Goal: Information Seeking & Learning: Learn about a topic

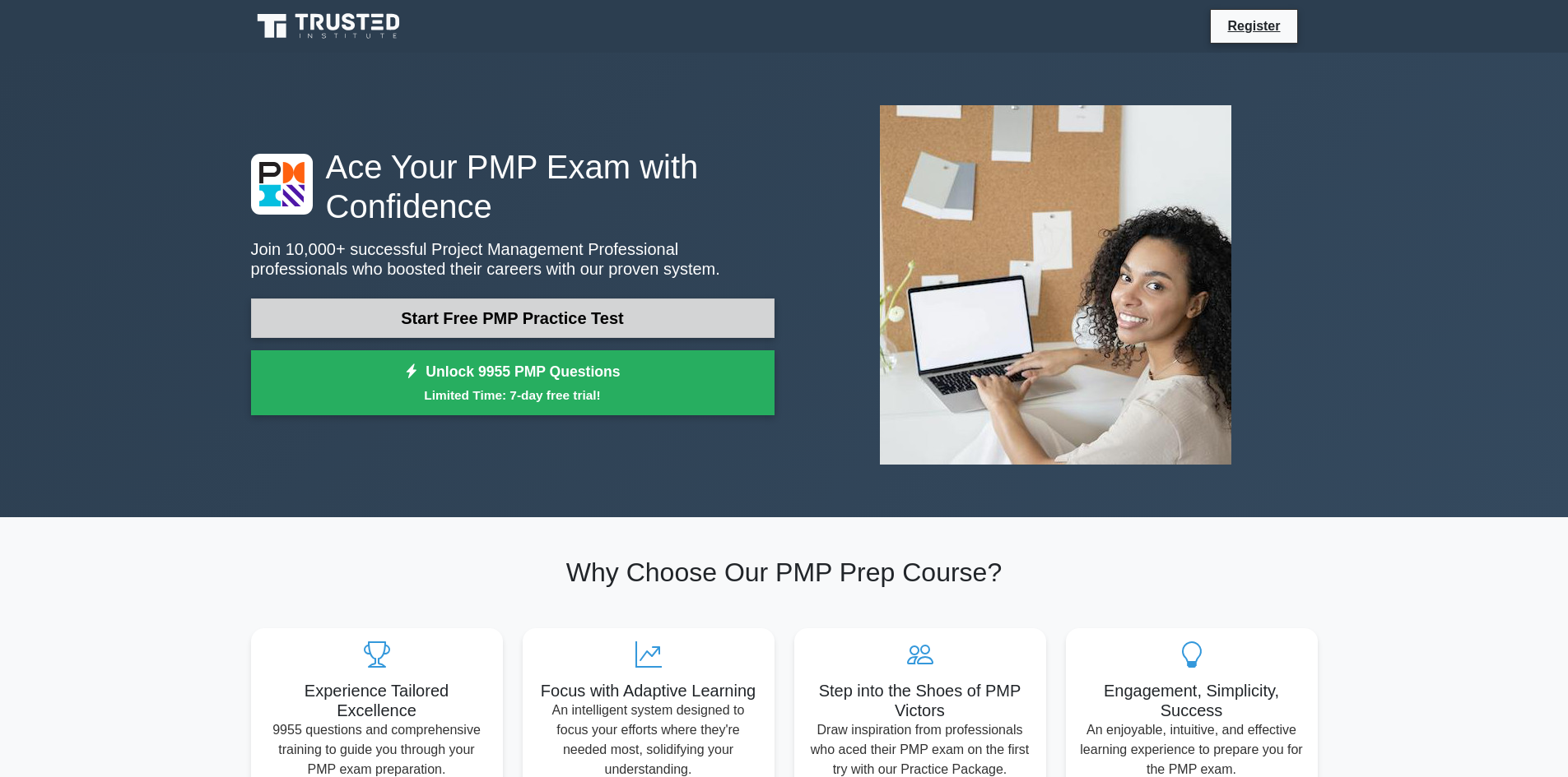
click at [481, 314] on link "Start Free PMP Practice Test" at bounding box center [512, 318] width 523 height 40
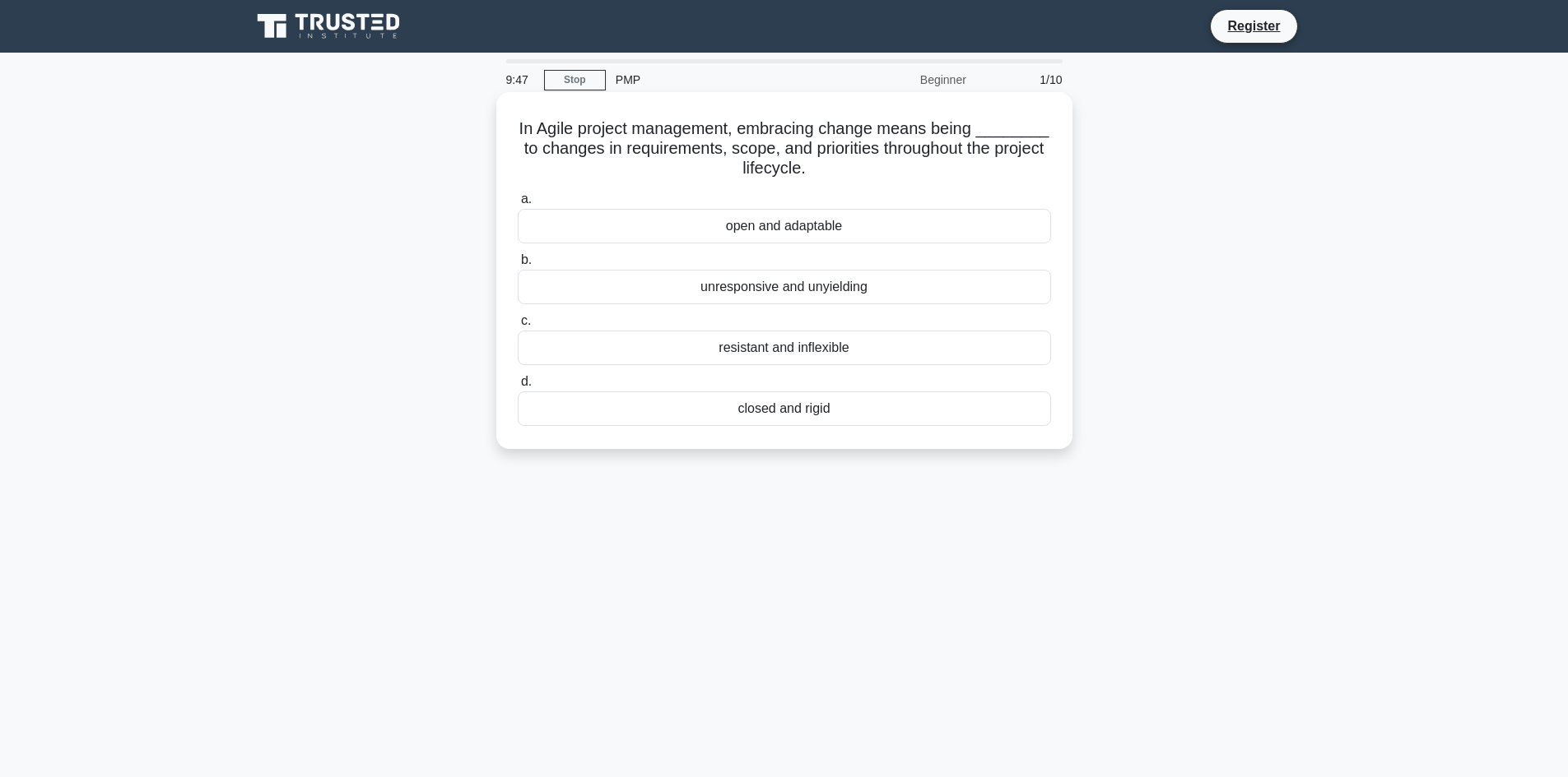
click at [779, 231] on div "open and adaptable" at bounding box center [784, 227] width 533 height 35
click at [518, 205] on input "a. open and adaptable" at bounding box center [518, 199] width 0 height 11
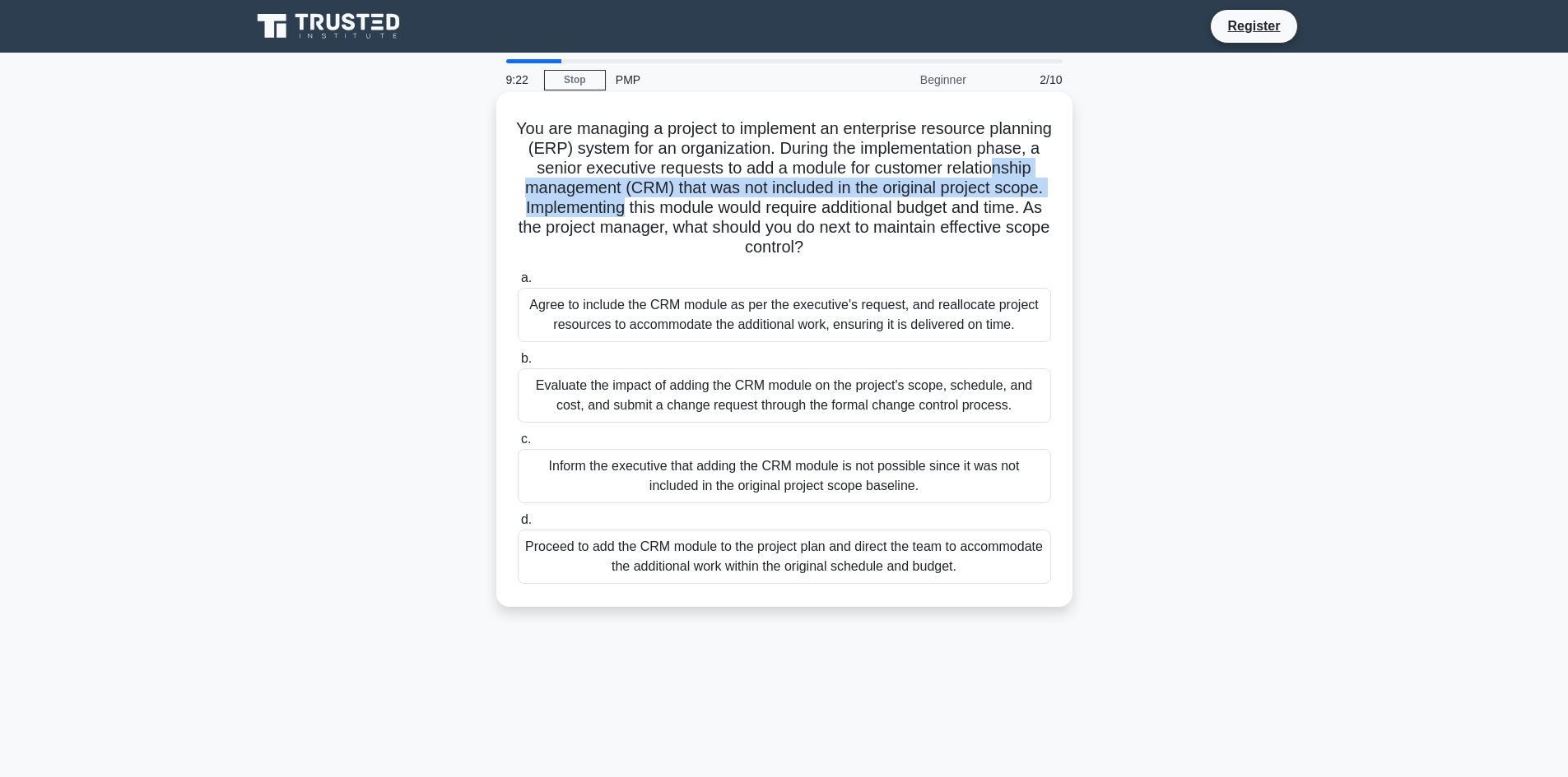
drag, startPoint x: 589, startPoint y: 190, endPoint x: 747, endPoint y: 200, distance: 158.3
click at [747, 200] on h5 "You are managing a project to implement an enterprise resource planning (ERP) s…" at bounding box center [784, 189] width 537 height 140
click at [628, 189] on h5 "You are managing a project to implement an enterprise resource planning (ERP) s…" at bounding box center [784, 189] width 537 height 140
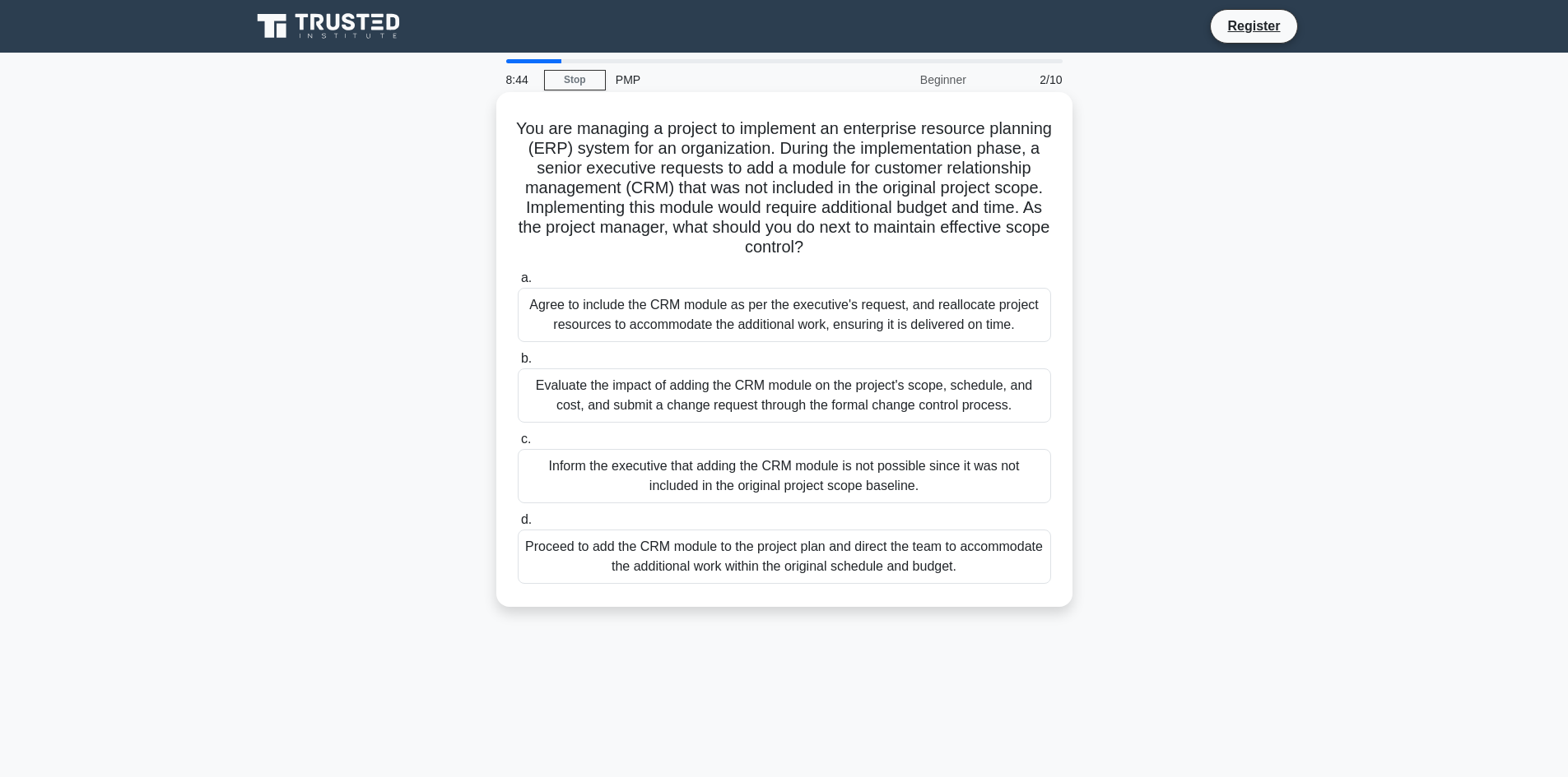
click at [672, 416] on div "Evaluate the impact of adding the CRM module on the project's scope, schedule, …" at bounding box center [784, 396] width 533 height 54
click at [518, 364] on input "b. Evaluate the impact of adding the CRM module on the project's scope, schedul…" at bounding box center [518, 358] width 0 height 11
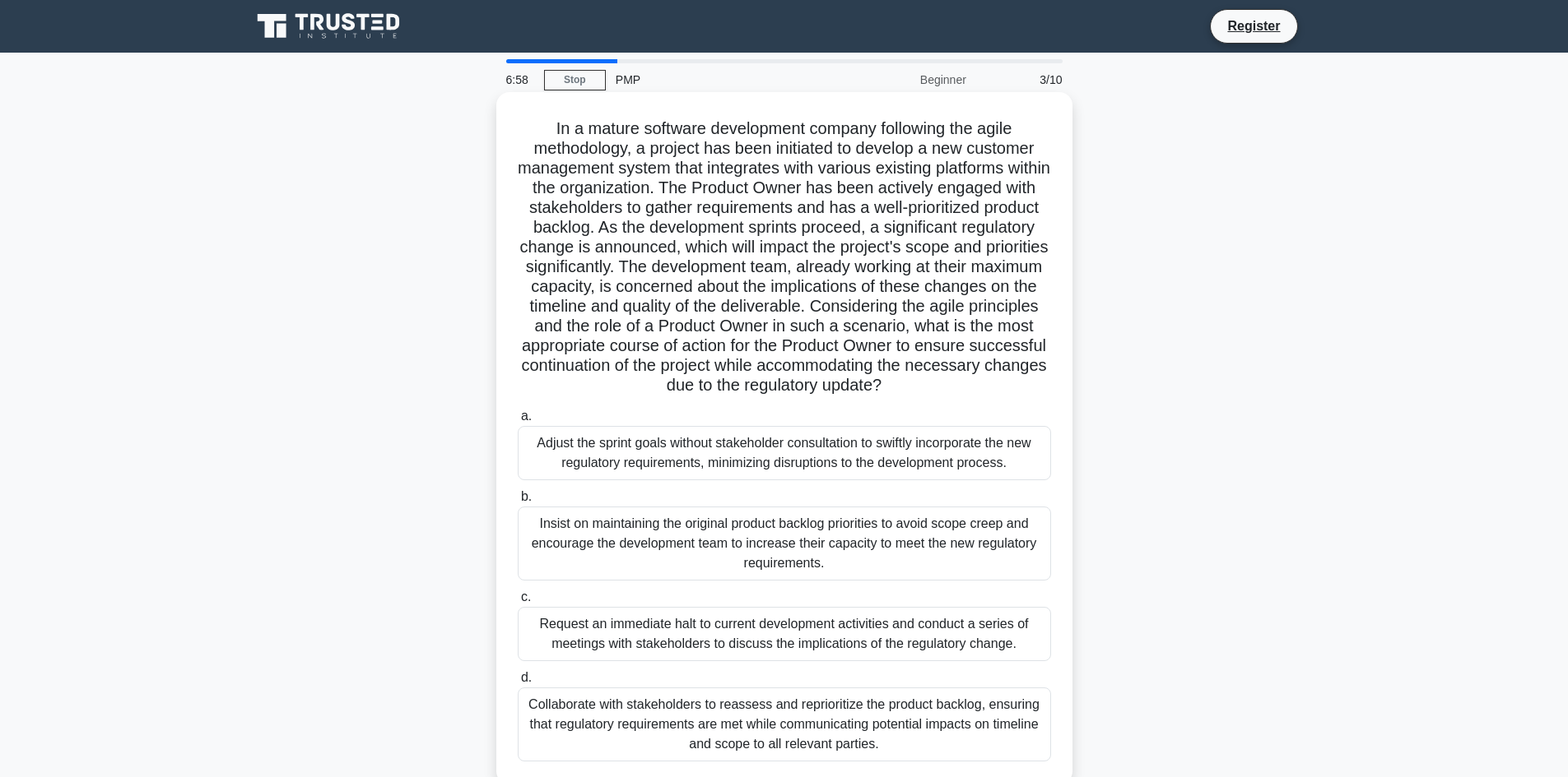
scroll to position [82, 0]
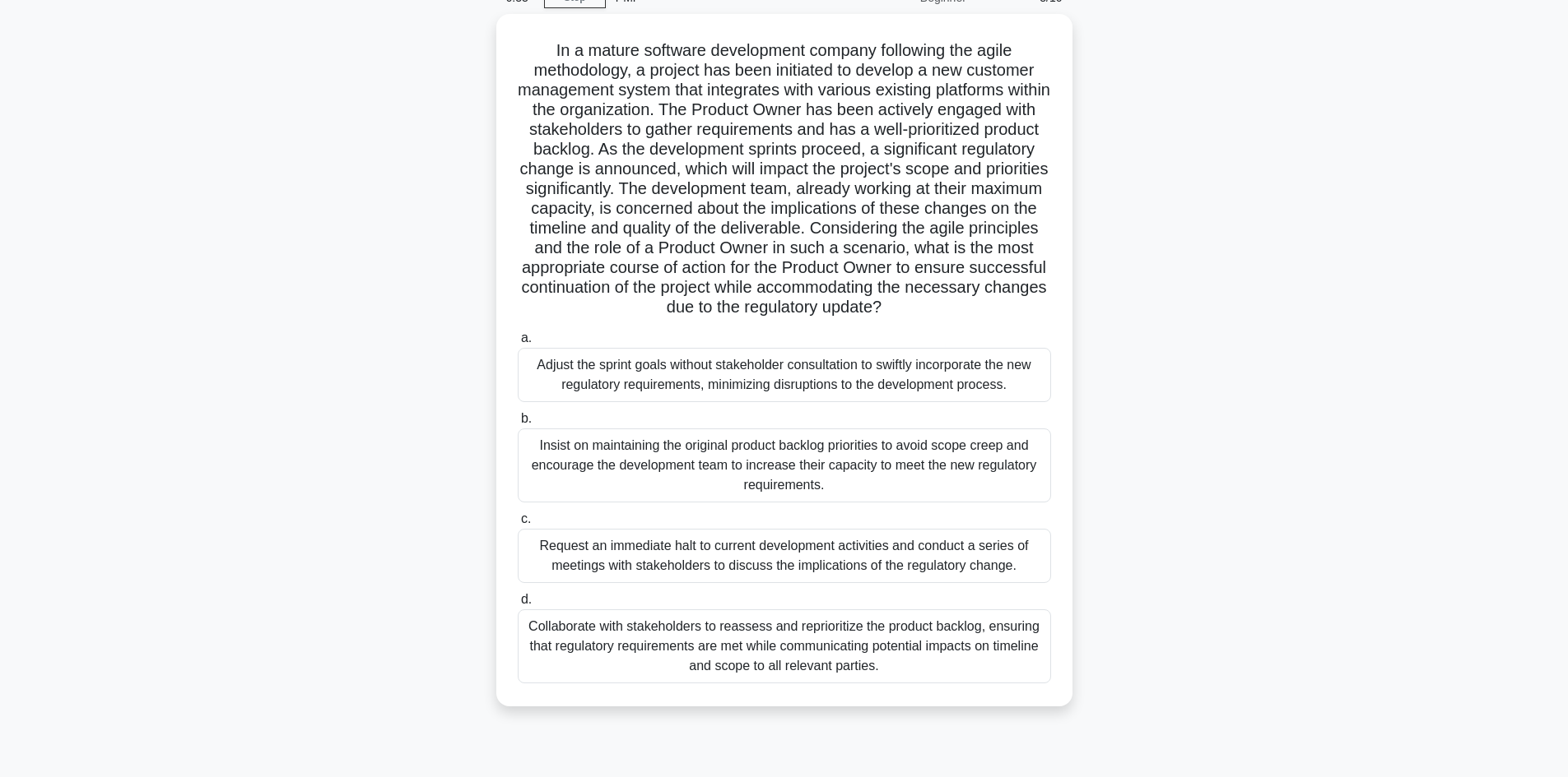
click at [683, 652] on div "Collaborate with stakeholders to reassess and reprioritize the product backlog,…" at bounding box center [784, 647] width 533 height 74
click at [518, 606] on input "d. Collaborate with stakeholders to reassess and reprioritize the product backl…" at bounding box center [518, 600] width 0 height 11
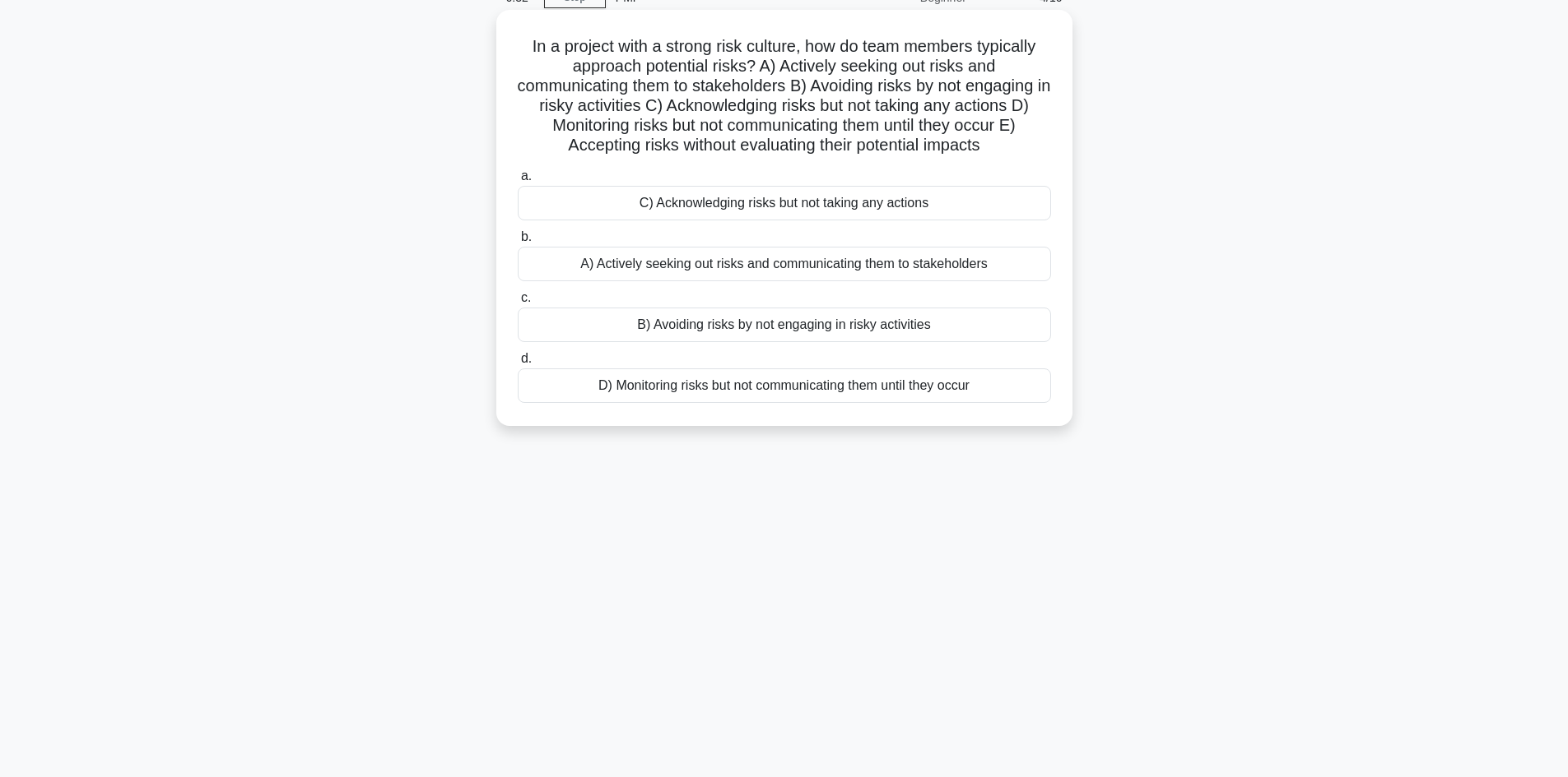
scroll to position [0, 0]
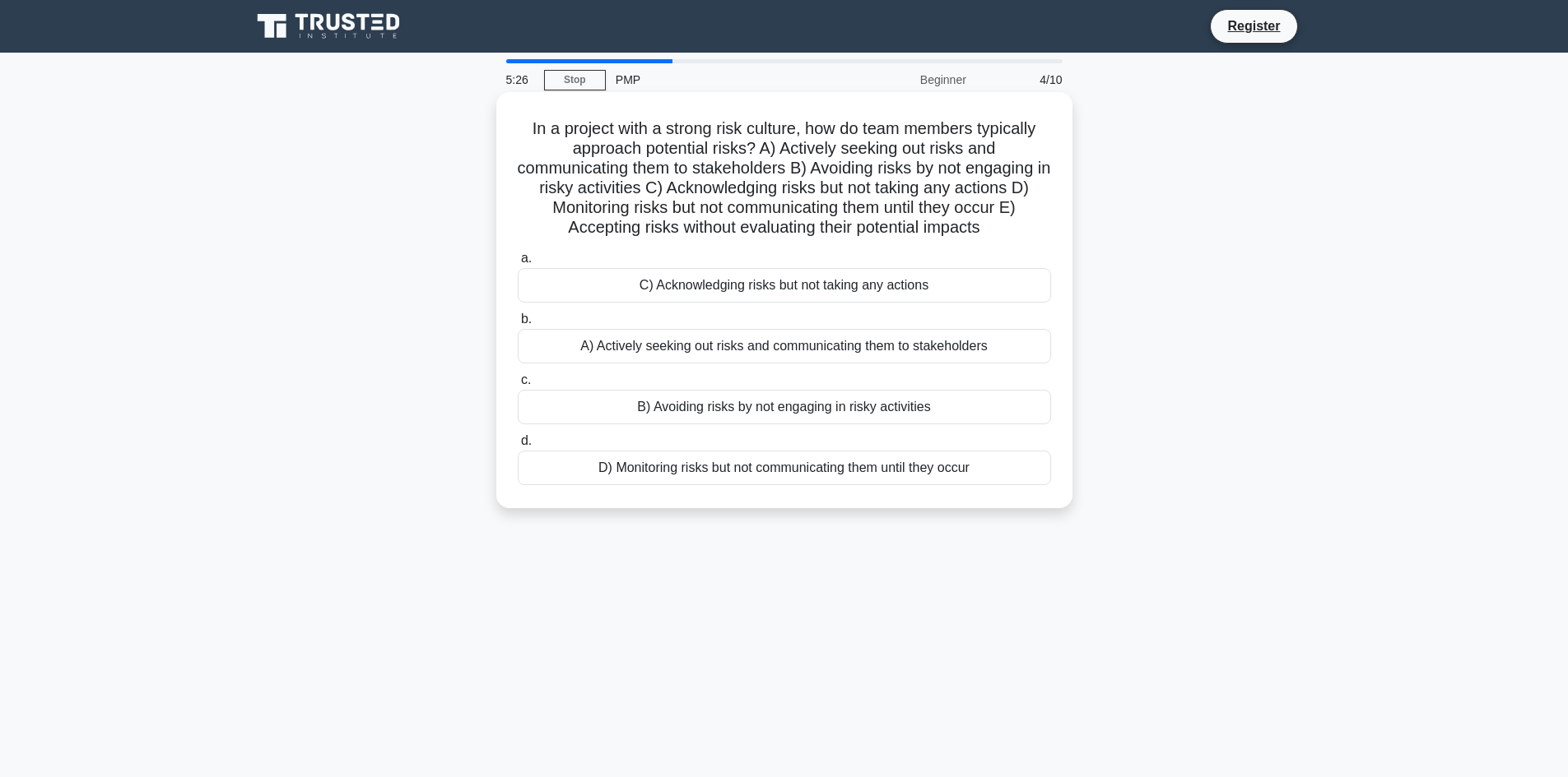
click at [670, 351] on div "A) Actively seeking out risks and communicating them to stakeholders" at bounding box center [784, 346] width 533 height 35
click at [518, 325] on input "b. A) Actively seeking out risks and communicating them to stakeholders" at bounding box center [518, 319] width 0 height 11
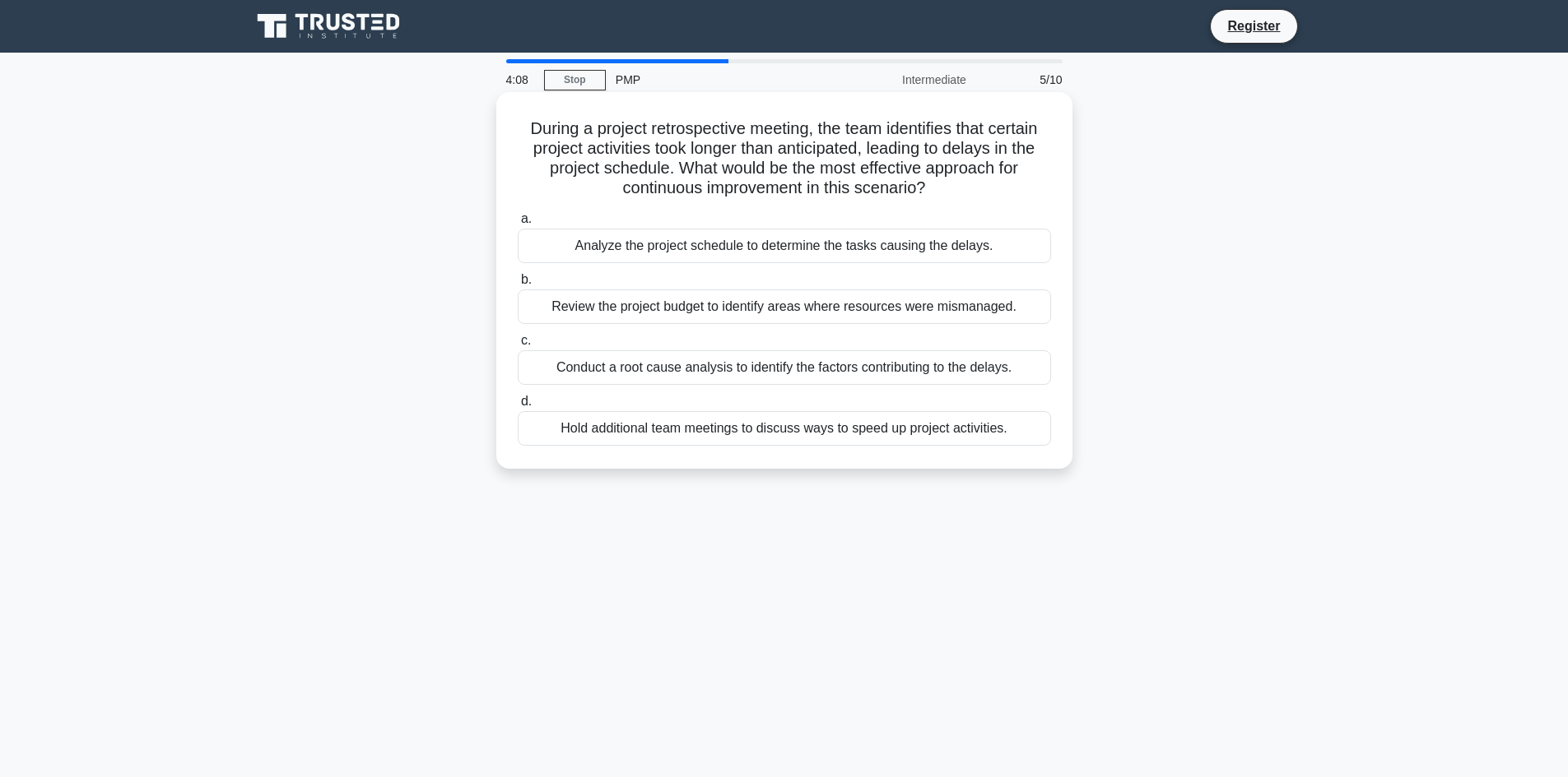
click at [631, 365] on div "Conduct a root cause analysis to identify the factors contributing to the delay…" at bounding box center [784, 367] width 533 height 35
click at [518, 346] on input "c. Conduct a root cause analysis to identify the factors contributing to the de…" at bounding box center [518, 340] width 0 height 11
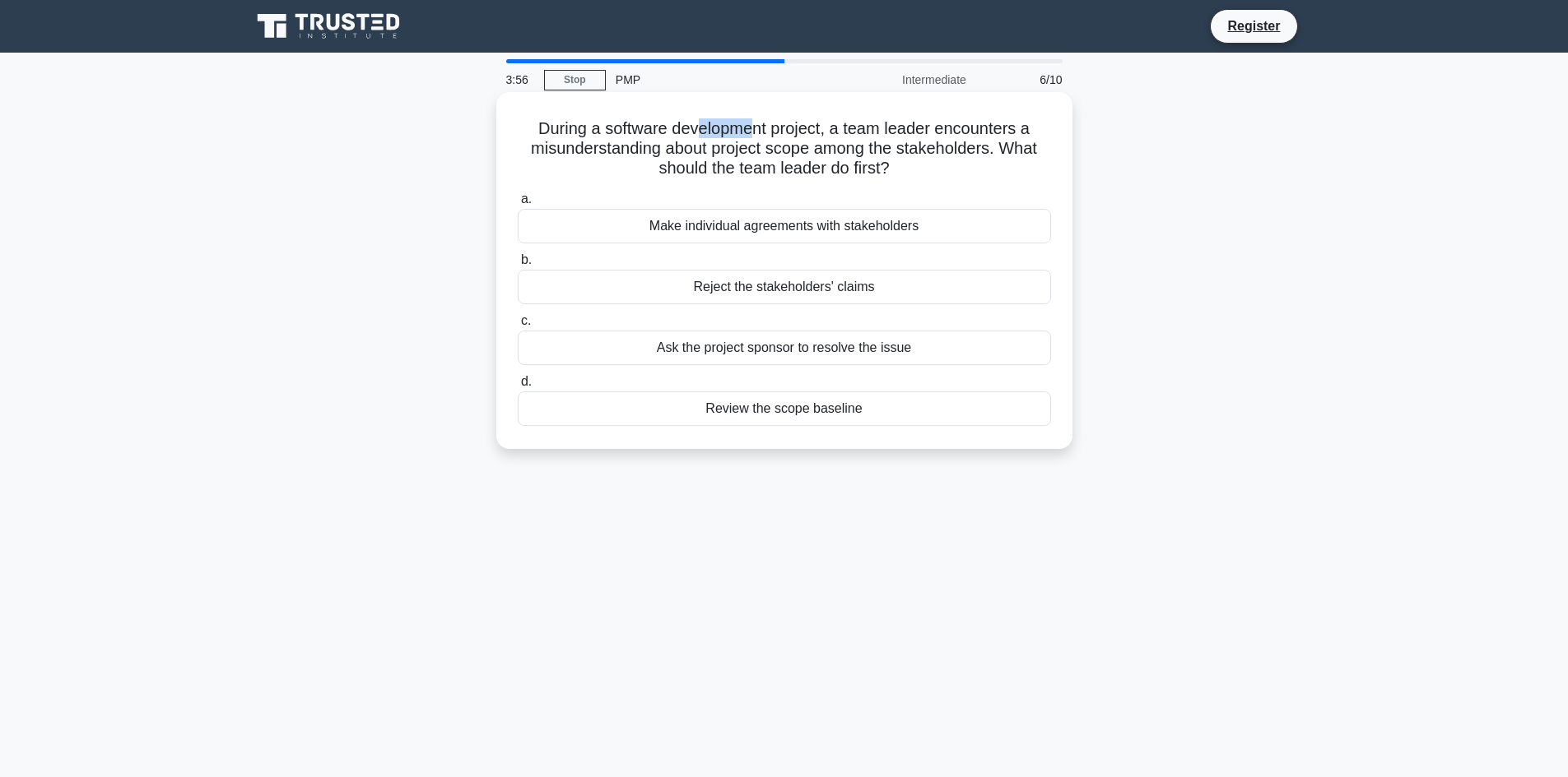
drag, startPoint x: 706, startPoint y: 132, endPoint x: 757, endPoint y: 129, distance: 51.1
click at [757, 129] on h5 "During a software development project, a team leader encounters a misunderstand…" at bounding box center [784, 149] width 537 height 61
click at [819, 148] on h5 "During a software development project, a team leader encounters a misunderstand…" at bounding box center [784, 149] width 537 height 61
click at [773, 409] on div "Review the scope baseline" at bounding box center [784, 409] width 533 height 35
click at [518, 387] on input "d. Review the scope baseline" at bounding box center [518, 381] width 0 height 11
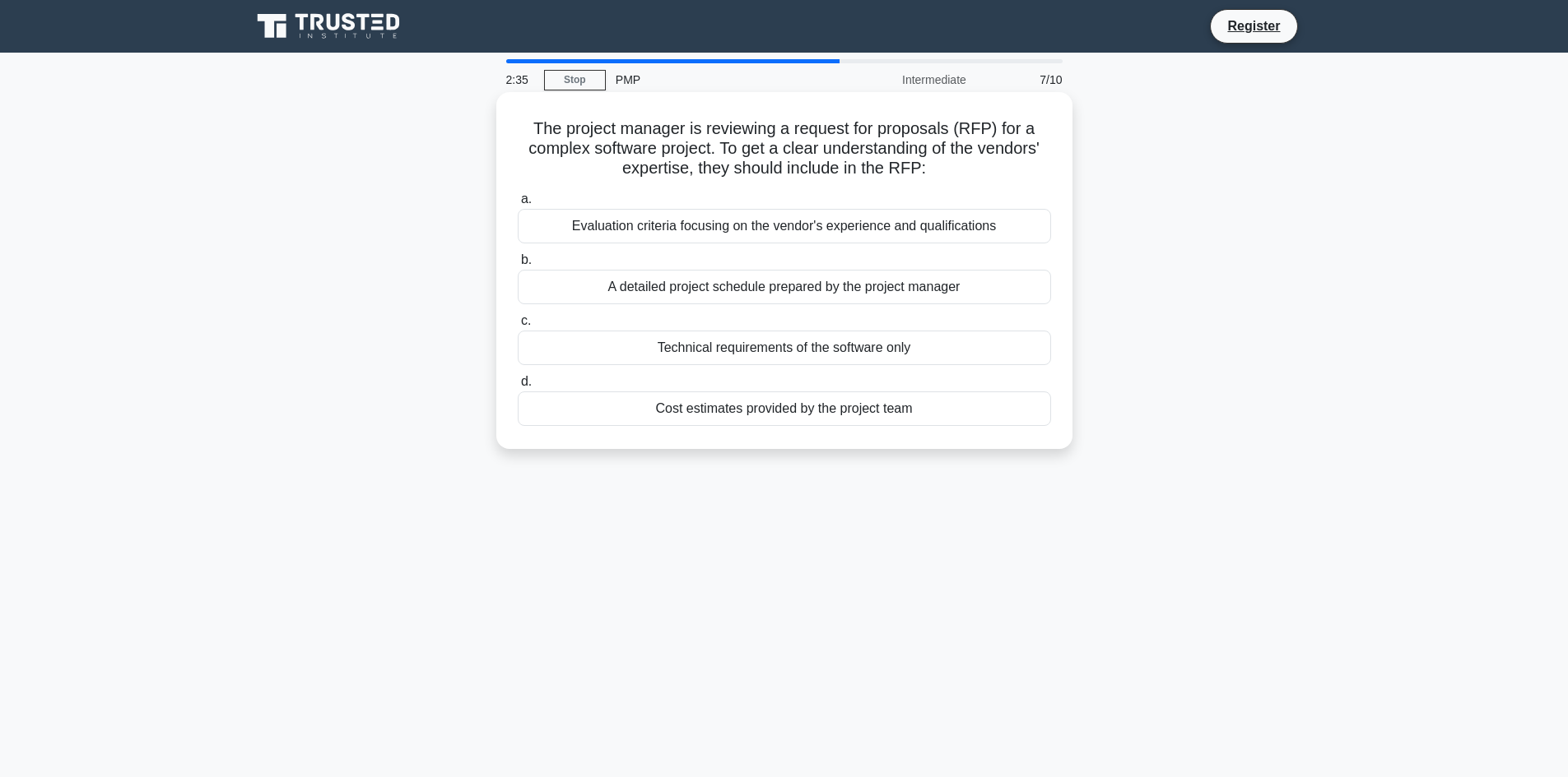
click at [670, 227] on div "Evaluation criteria focusing on the vendor's experience and qualifications" at bounding box center [784, 227] width 533 height 35
click at [518, 205] on input "a. Evaluation criteria focusing on the vendor's experience and qualifications" at bounding box center [518, 199] width 0 height 11
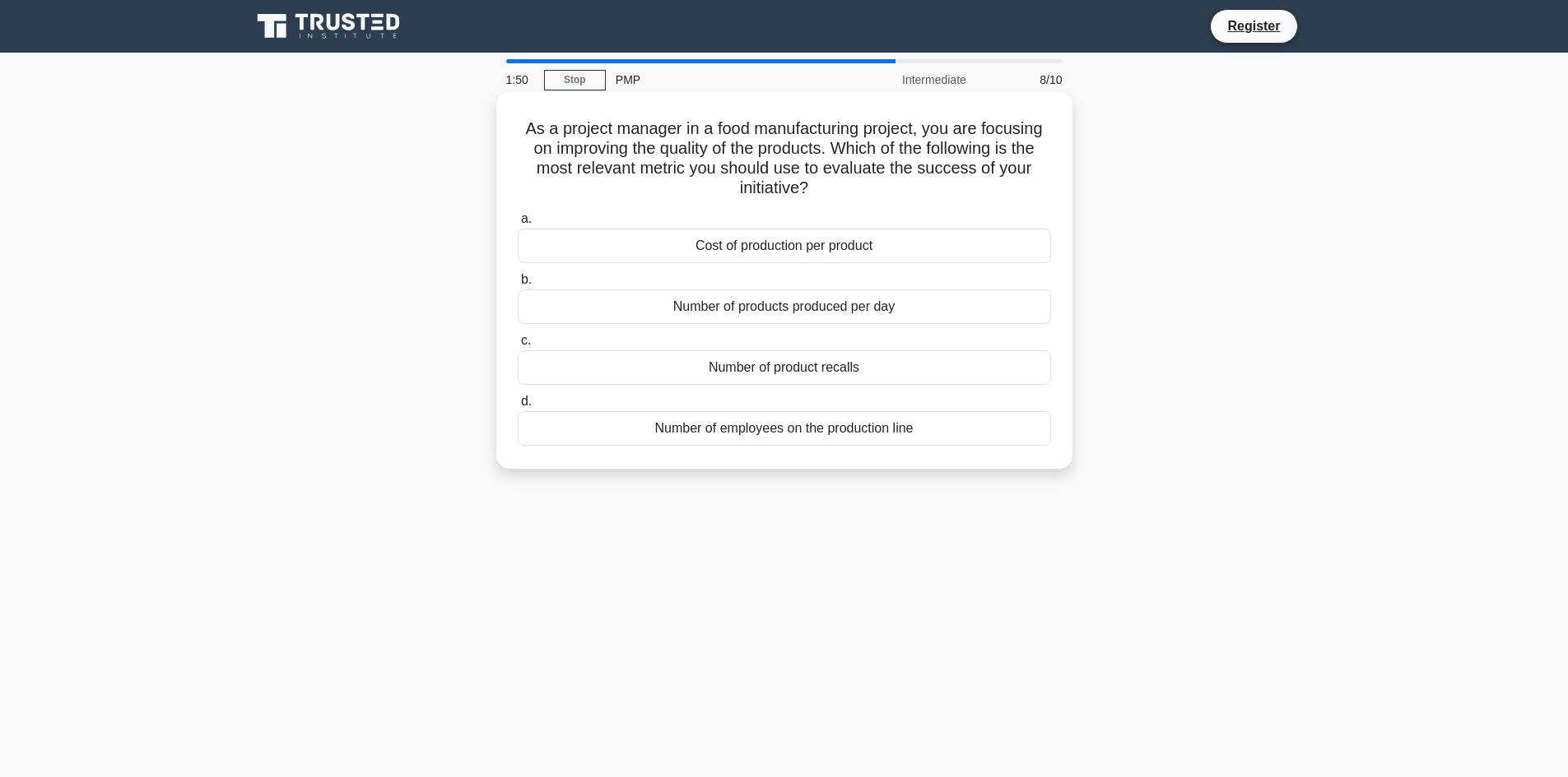
click at [796, 370] on div "Number of product recalls" at bounding box center [784, 367] width 533 height 35
click at [518, 346] on input "c. Number of product recalls" at bounding box center [518, 340] width 0 height 11
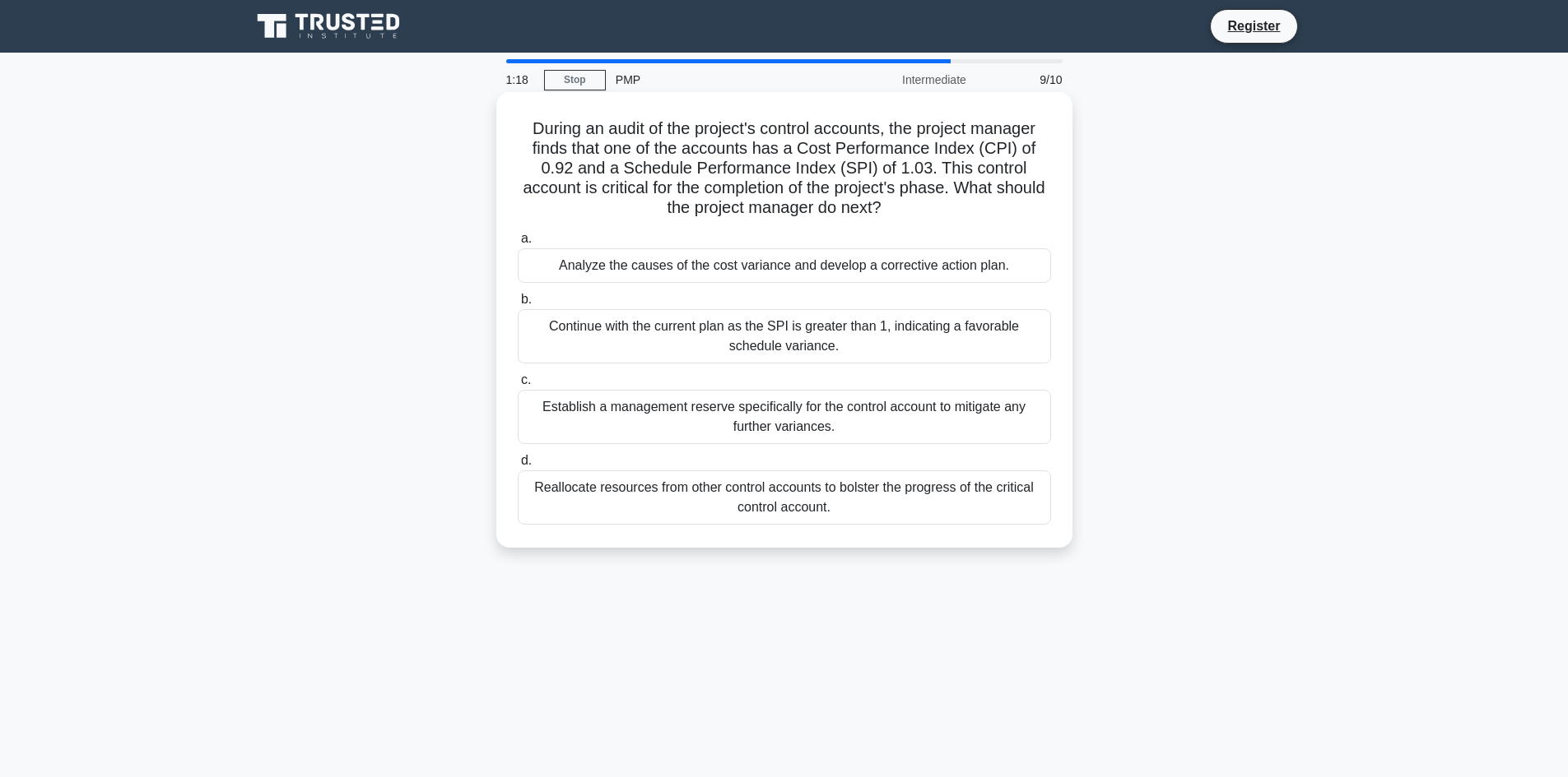
click at [791, 274] on div "Analyze the causes of the cost variance and develop a corrective action plan." at bounding box center [784, 266] width 533 height 35
click at [518, 245] on input "a. Analyze the causes of the cost variance and develop a corrective action plan." at bounding box center [518, 239] width 0 height 11
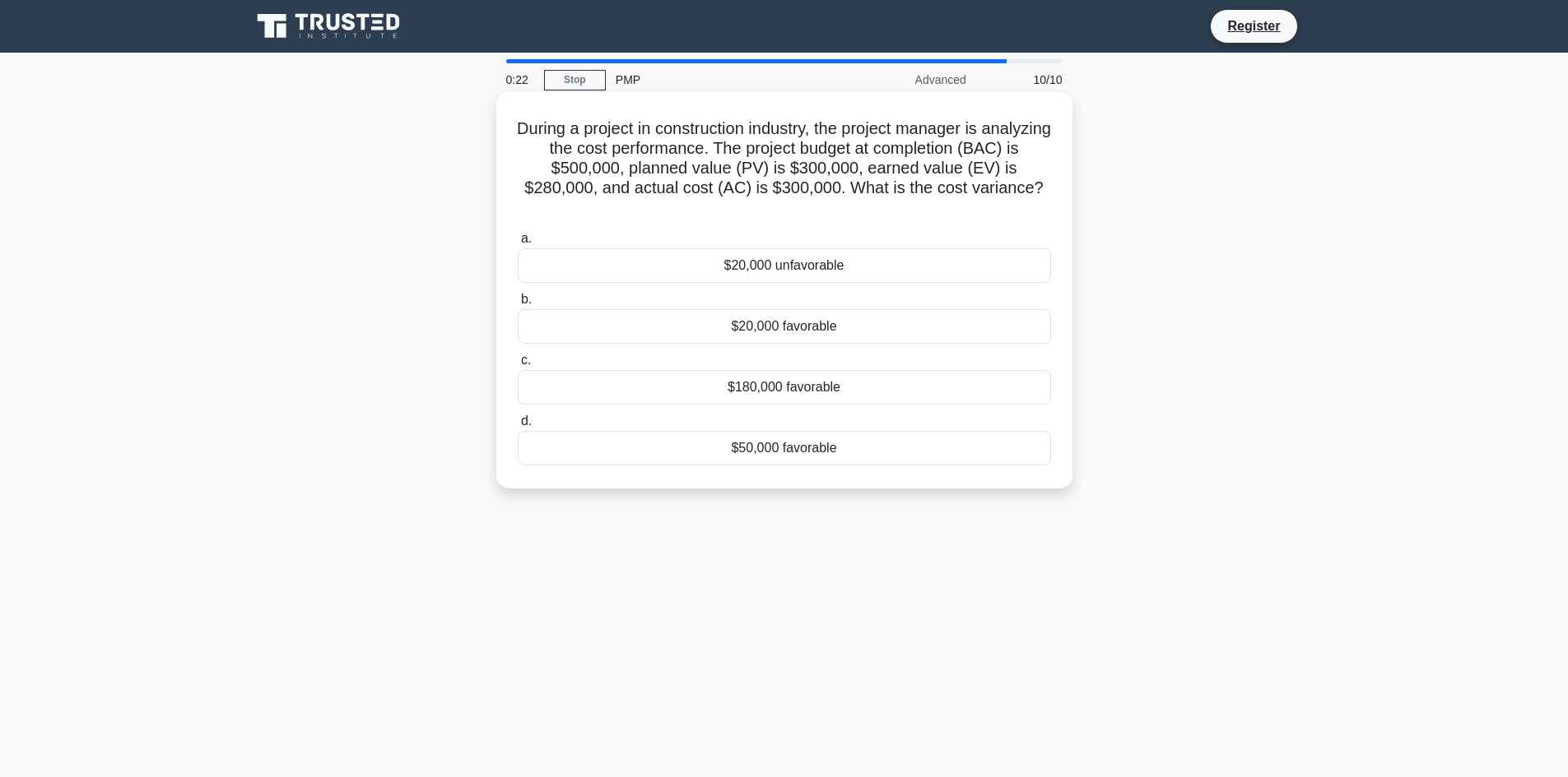
click at [763, 390] on div "$180,000 favorable" at bounding box center [784, 387] width 533 height 35
click at [518, 366] on input "c. $180,000 favorable" at bounding box center [518, 360] width 0 height 11
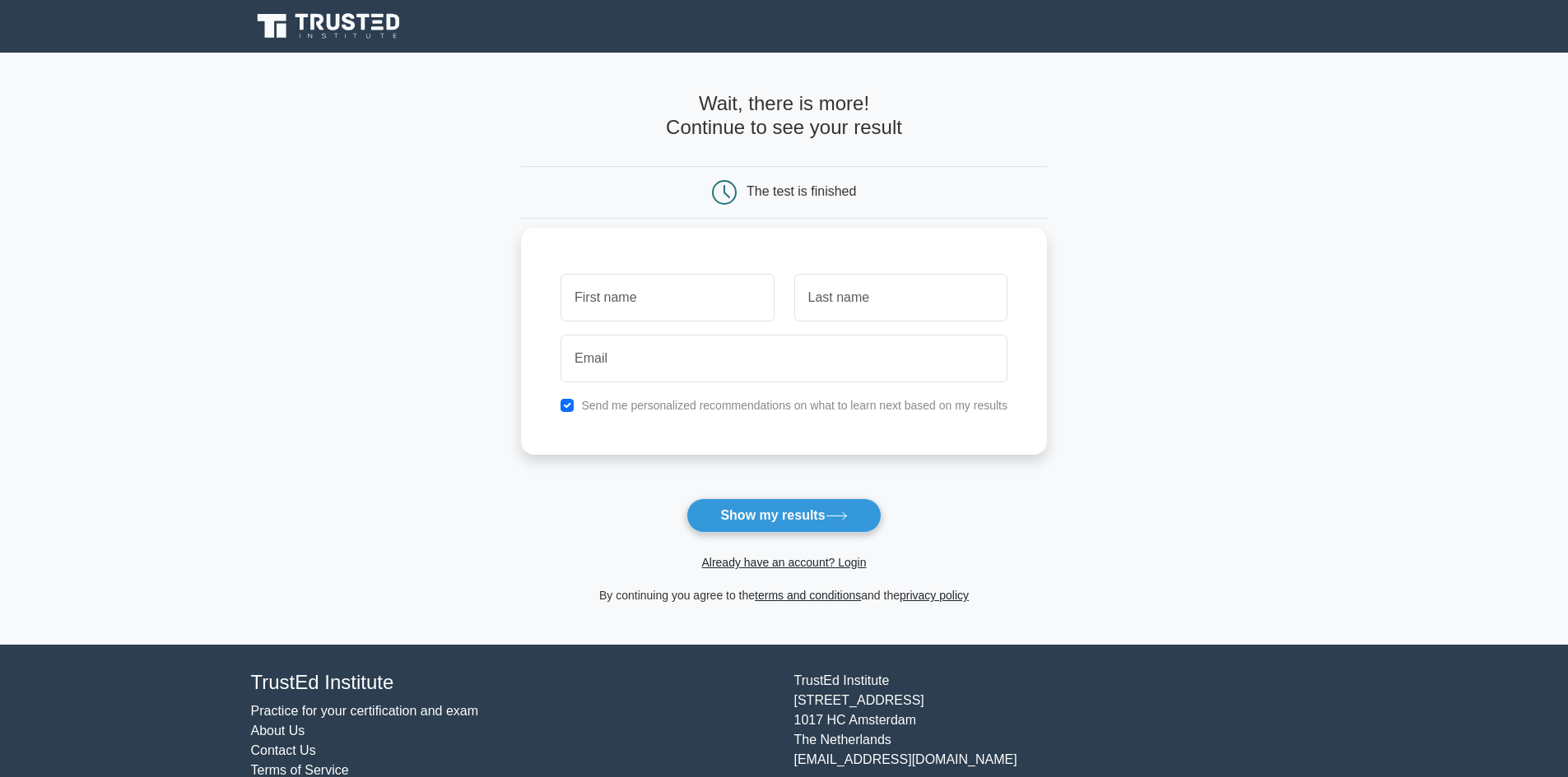
click at [679, 292] on input "text" at bounding box center [667, 297] width 214 height 48
type input "Vikas"
click at [876, 310] on input "text" at bounding box center [900, 297] width 214 height 48
click at [758, 346] on input "email" at bounding box center [784, 358] width 447 height 48
type input "vickytnvikas@gmail.com"
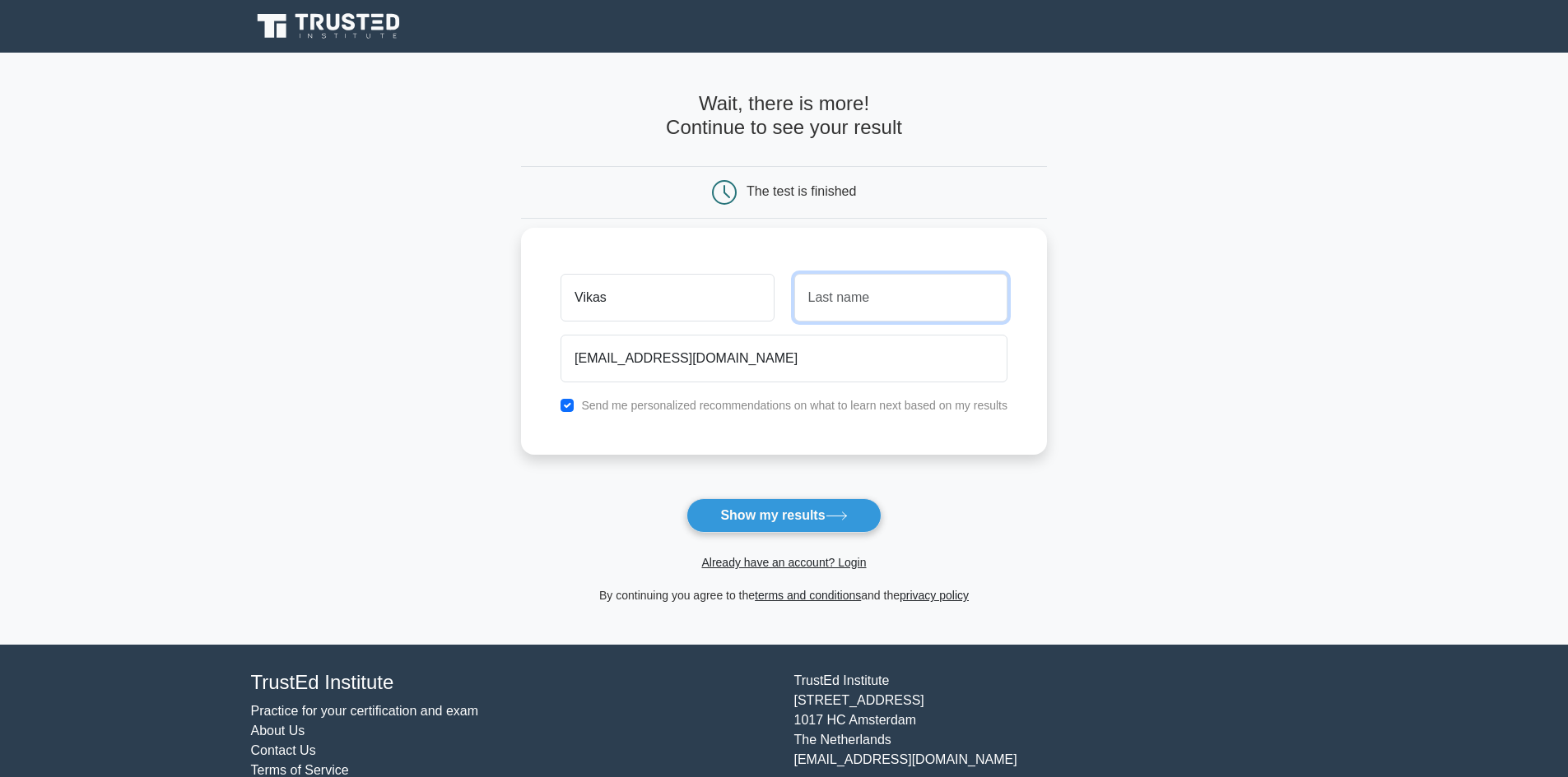
click at [908, 312] on input "text" at bounding box center [900, 297] width 214 height 48
type input "T N"
click at [749, 508] on button "Show my results" at bounding box center [784, 516] width 195 height 35
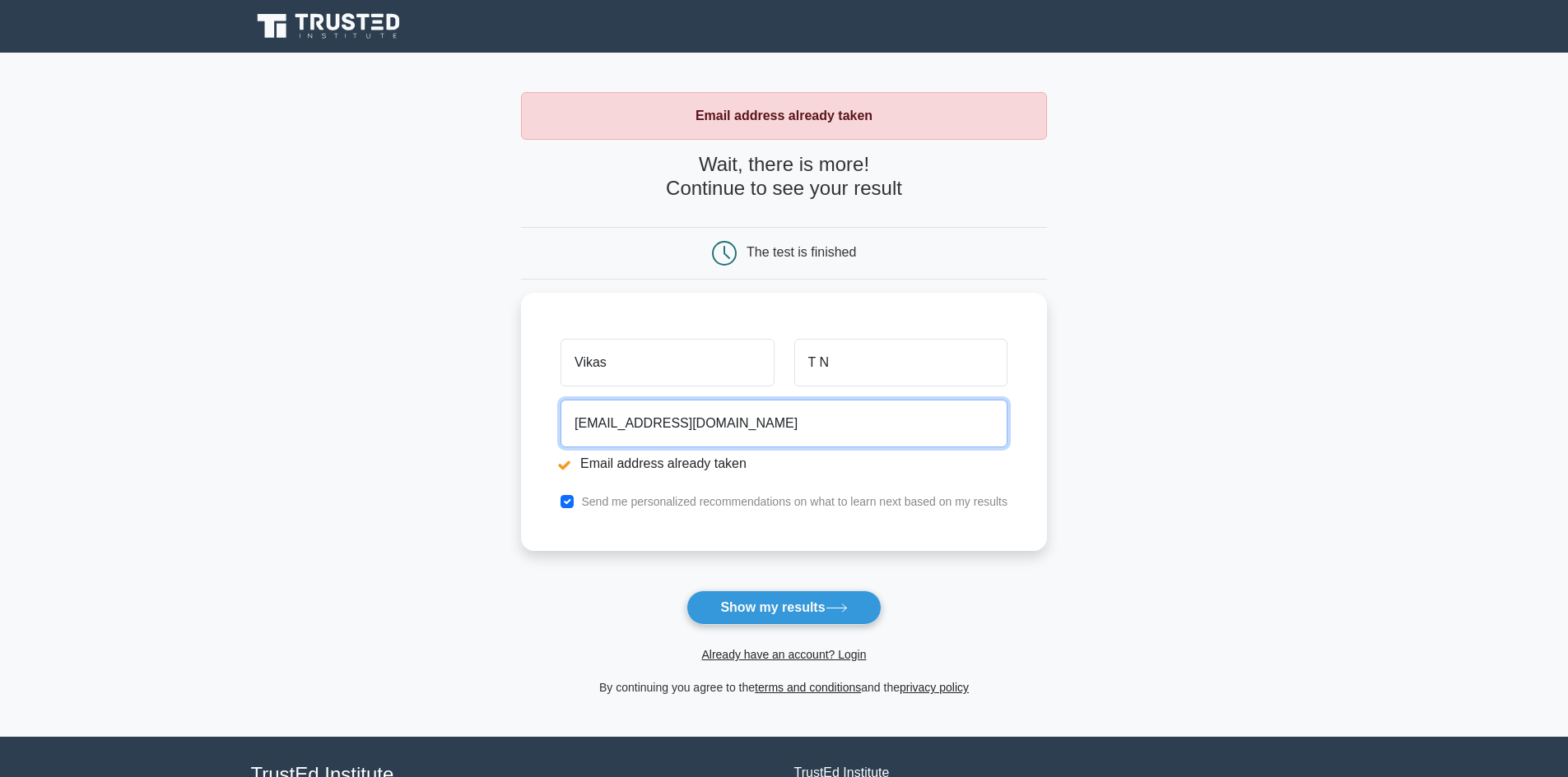
drag, startPoint x: 636, startPoint y: 432, endPoint x: 436, endPoint y: 432, distance: 200.0
click at [436, 432] on main "Email address already taken Wait, there is more! Continue to see your result Th…" at bounding box center [784, 395] width 1568 height 685
type input "vikastn1207@gmail.com"
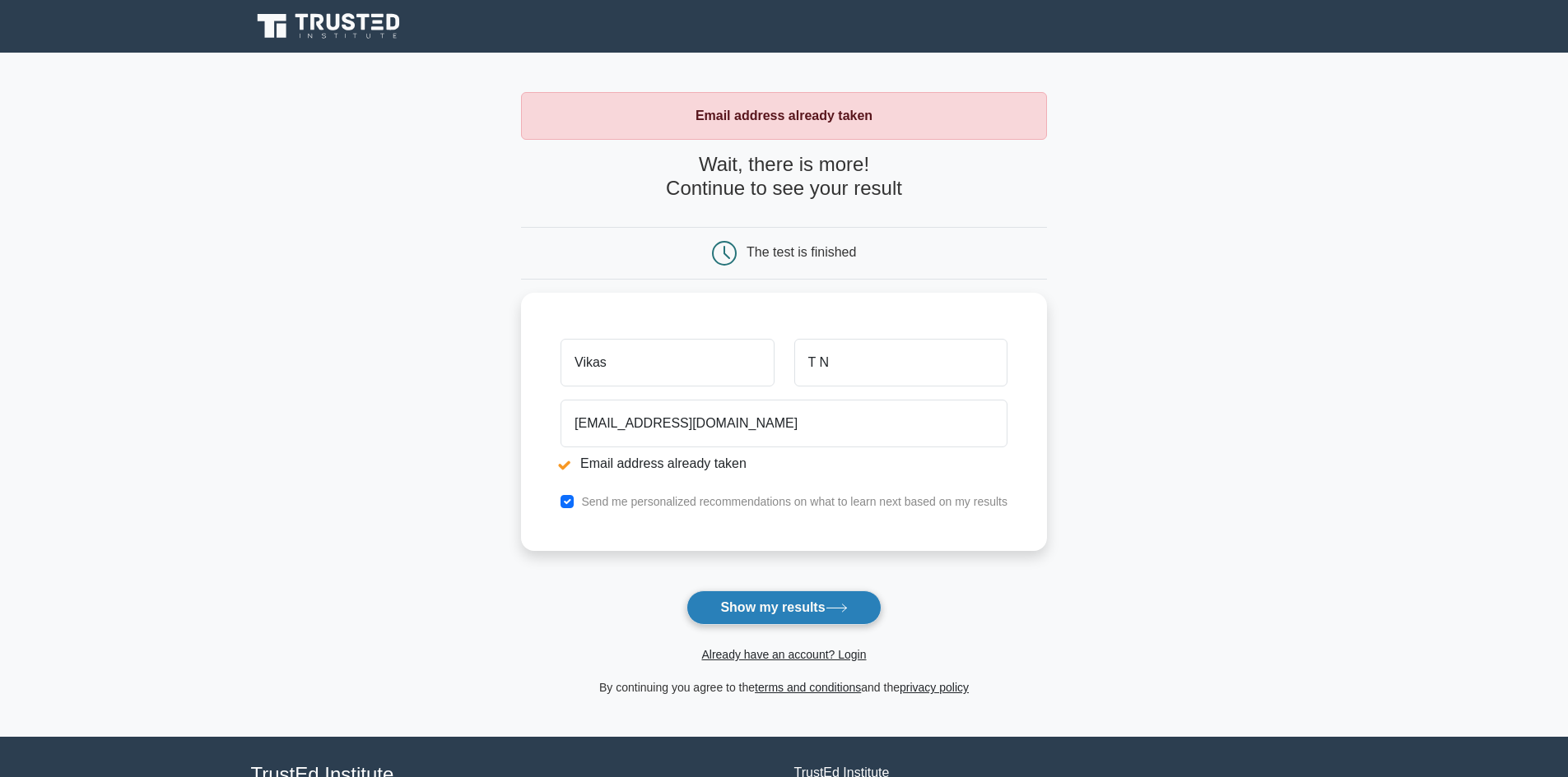
click at [789, 606] on button "Show my results" at bounding box center [784, 608] width 195 height 35
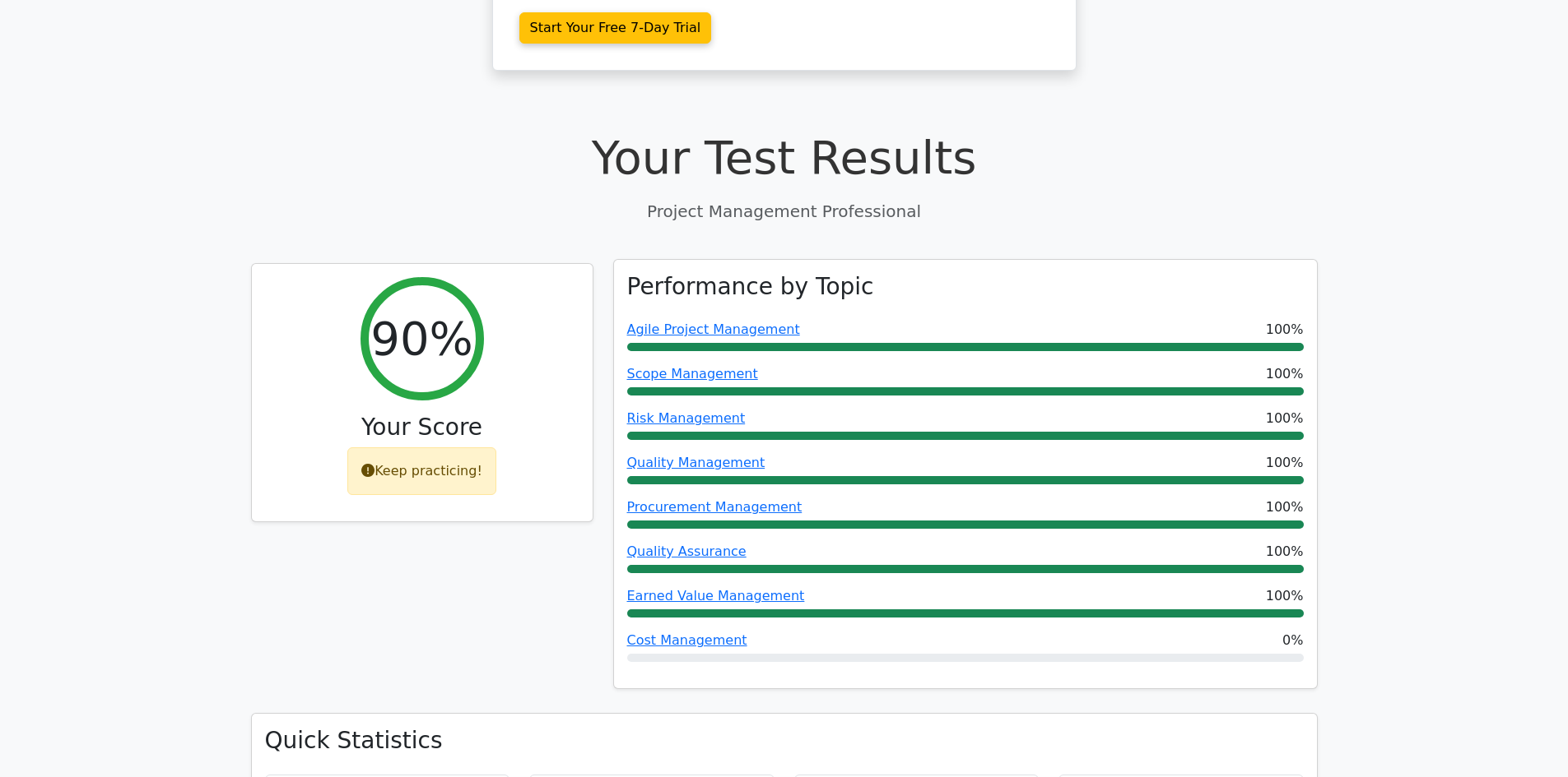
scroll to position [494, 0]
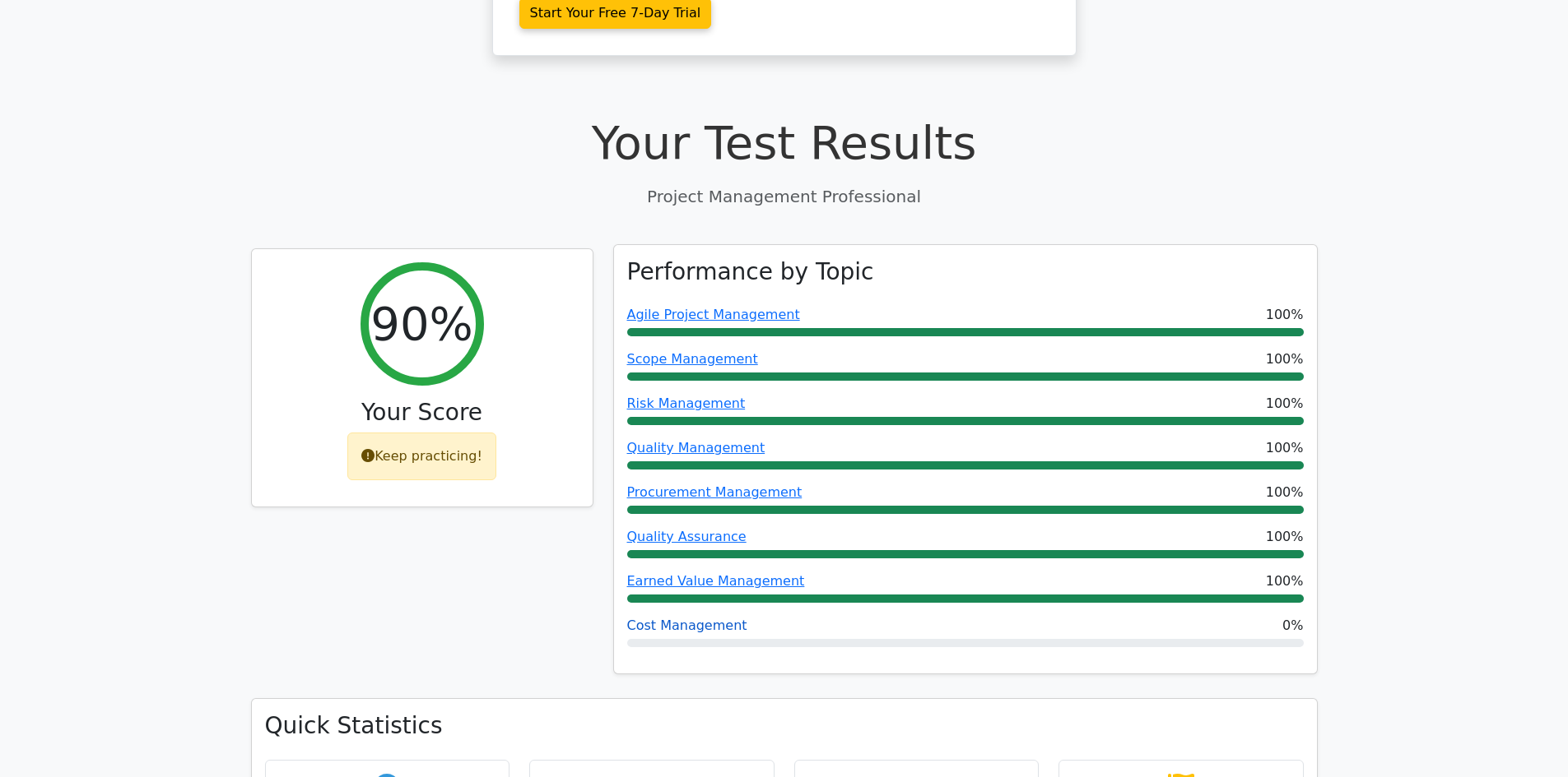
click at [700, 618] on link "Cost Management" at bounding box center [688, 625] width 120 height 16
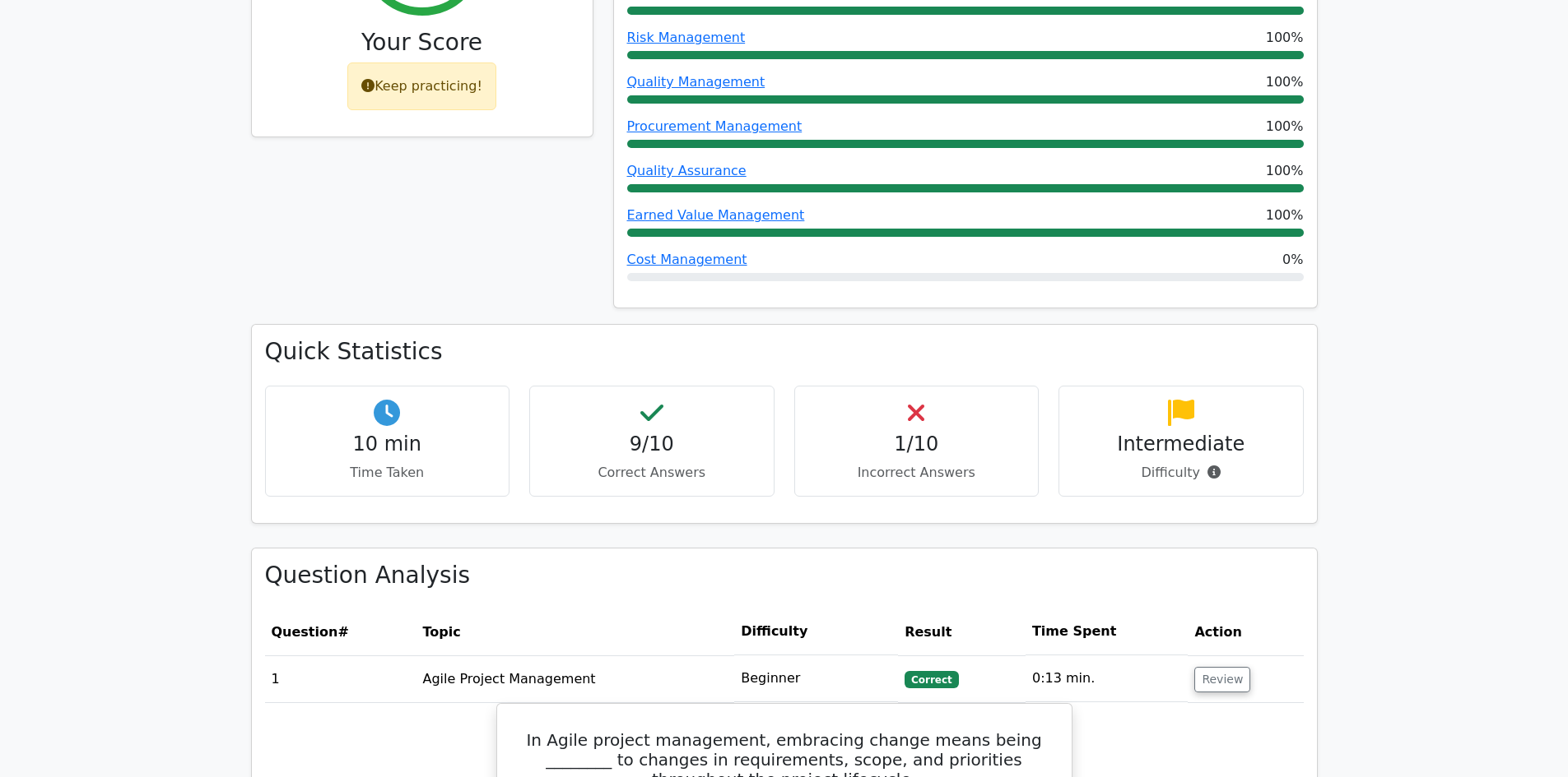
scroll to position [987, 0]
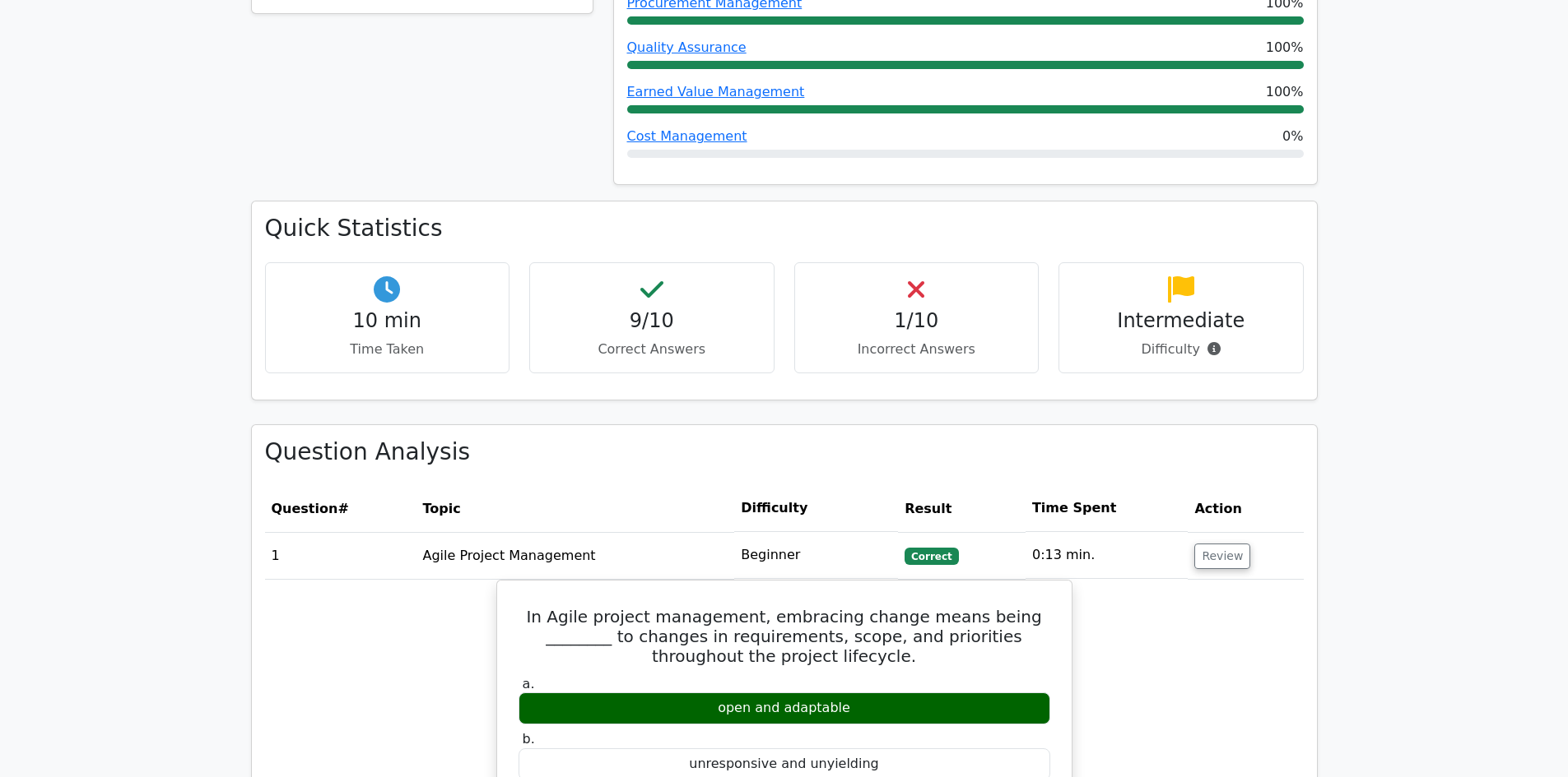
click at [941, 309] on h4 "1/10" at bounding box center [917, 321] width 218 height 24
click at [918, 276] on icon at bounding box center [916, 289] width 16 height 26
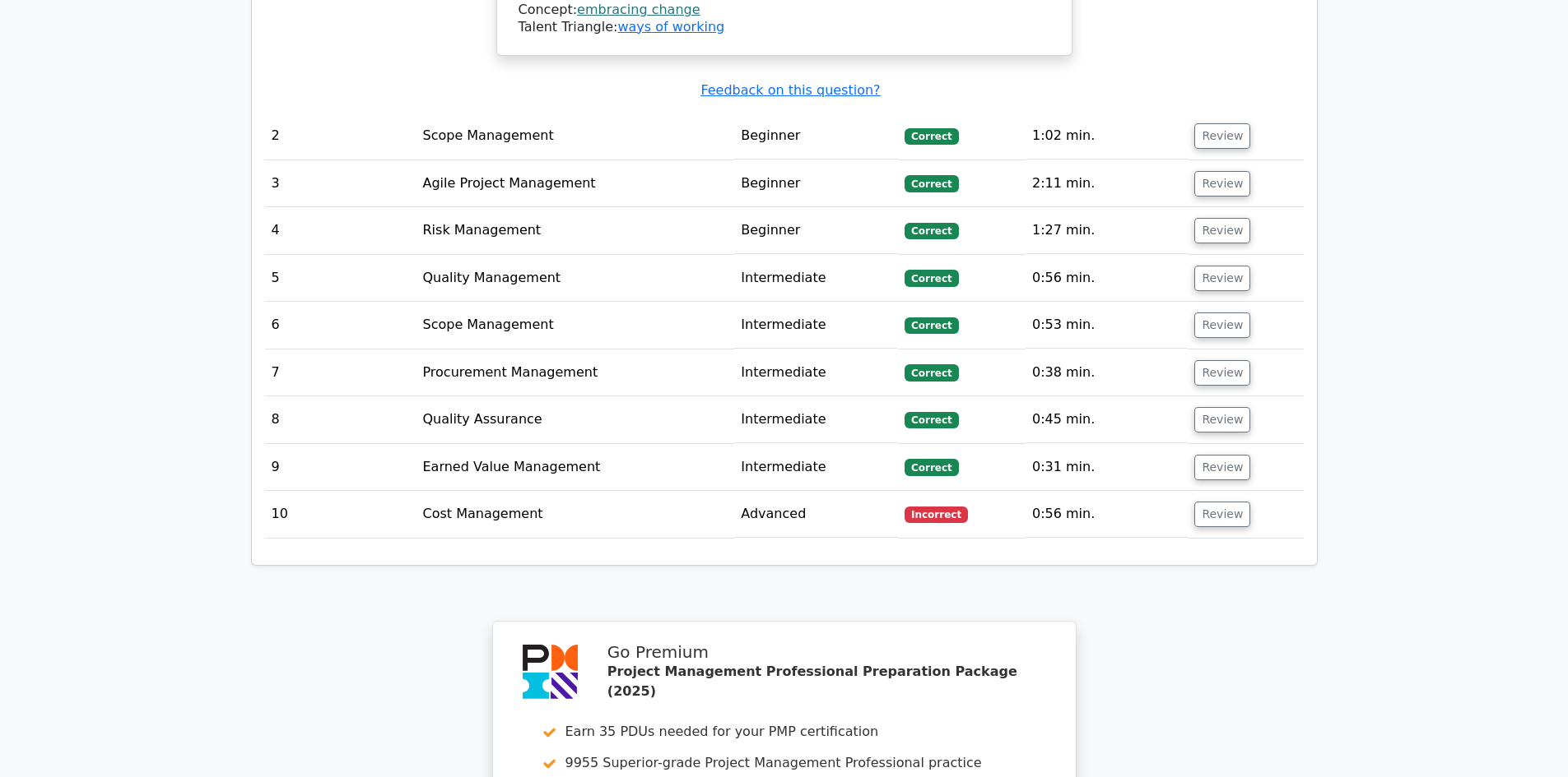
scroll to position [2385, 0]
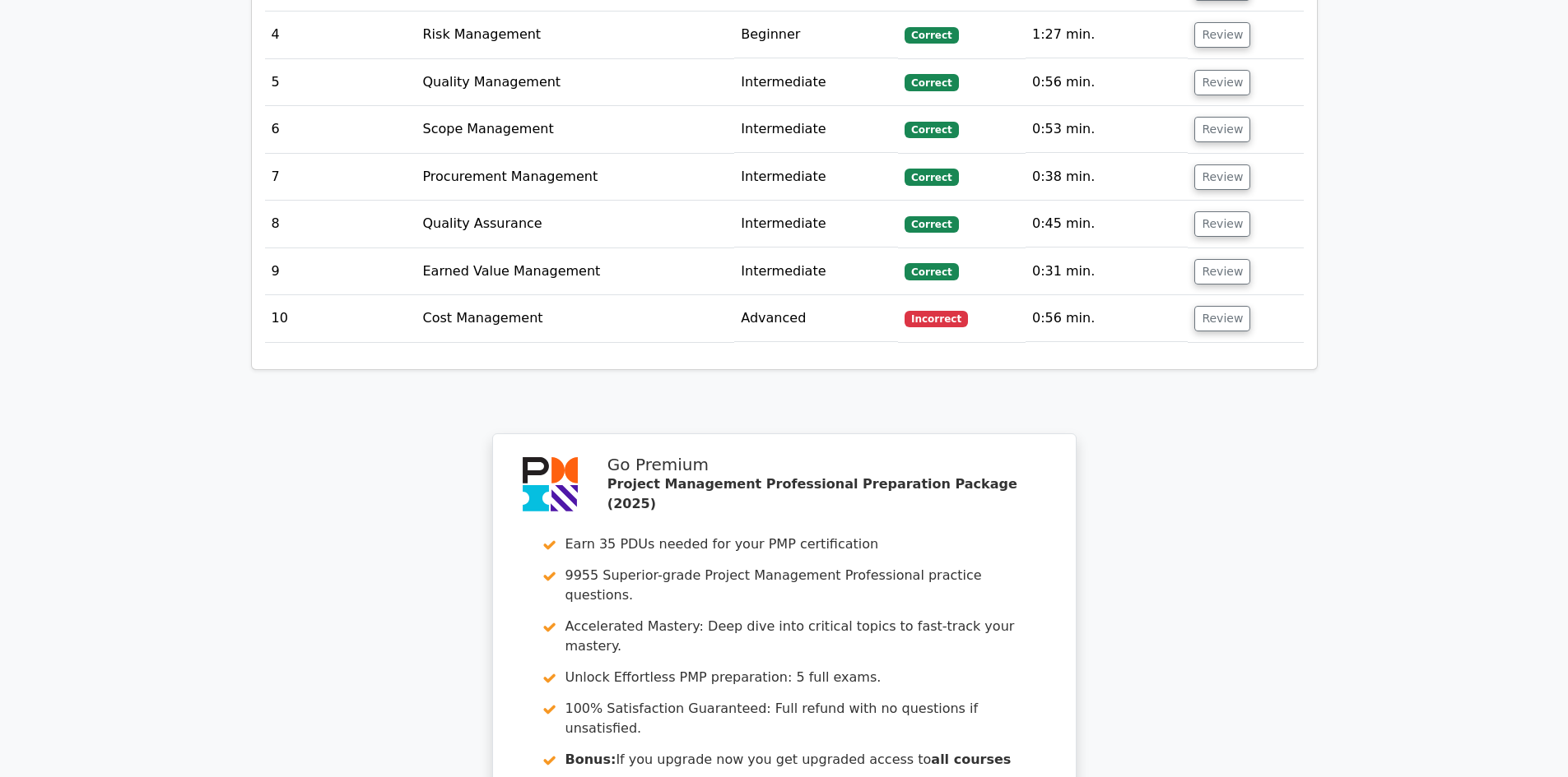
click at [931, 311] on span "Incorrect" at bounding box center [936, 319] width 63 height 16
click at [1199, 306] on button "Review" at bounding box center [1223, 318] width 56 height 26
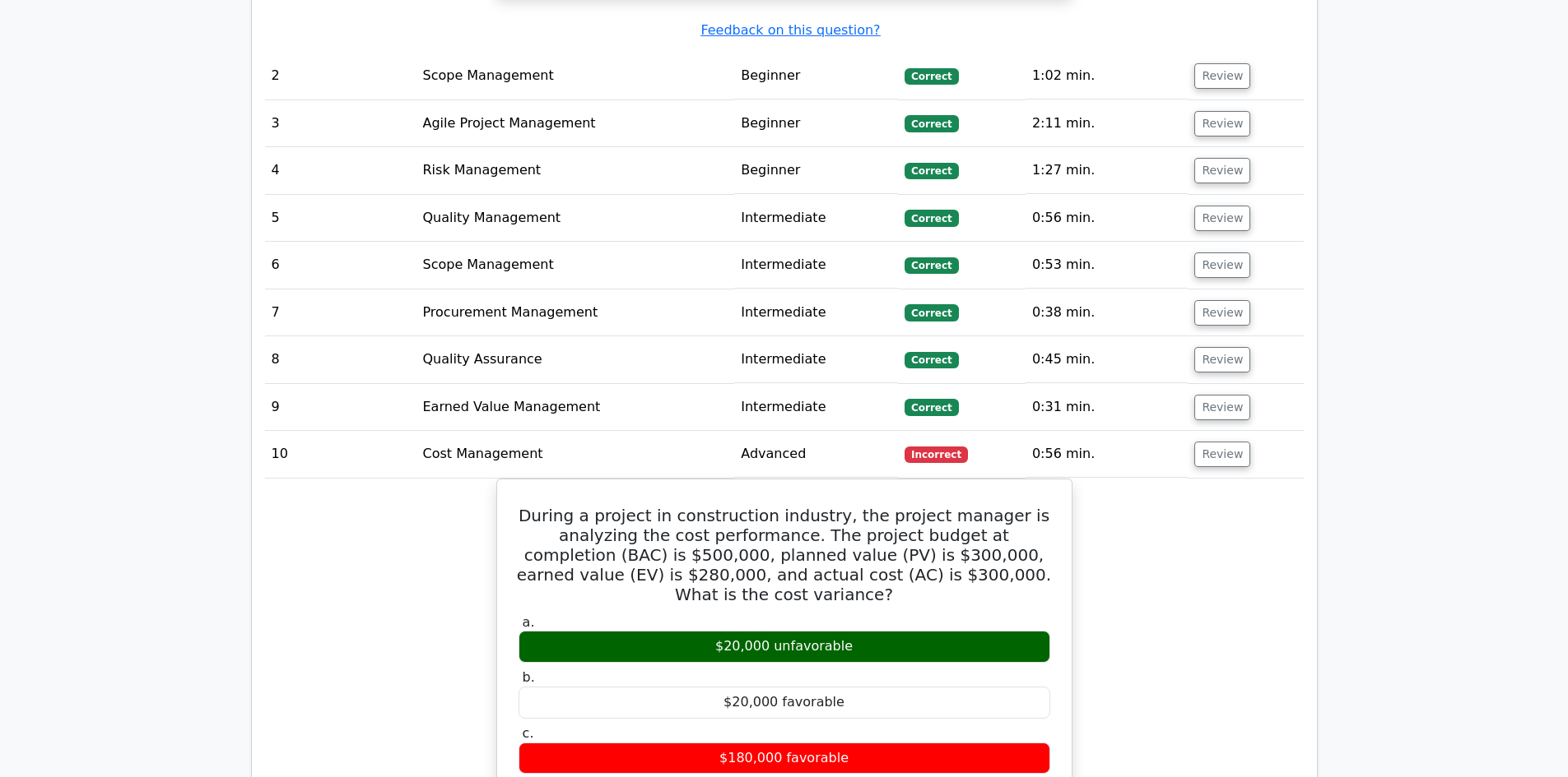
scroll to position [2221, 0]
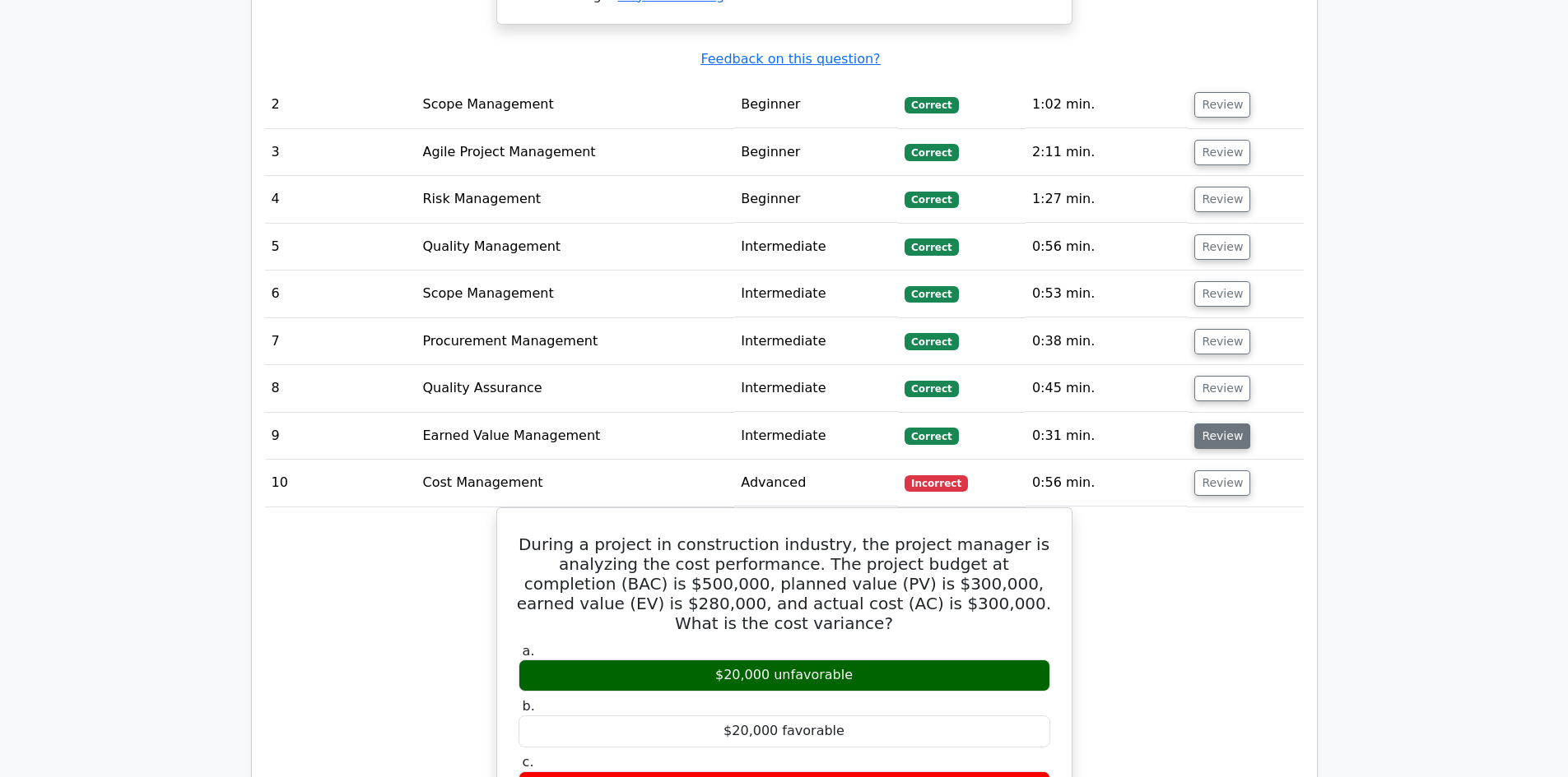
click at [1212, 424] on button "Review" at bounding box center [1223, 436] width 56 height 26
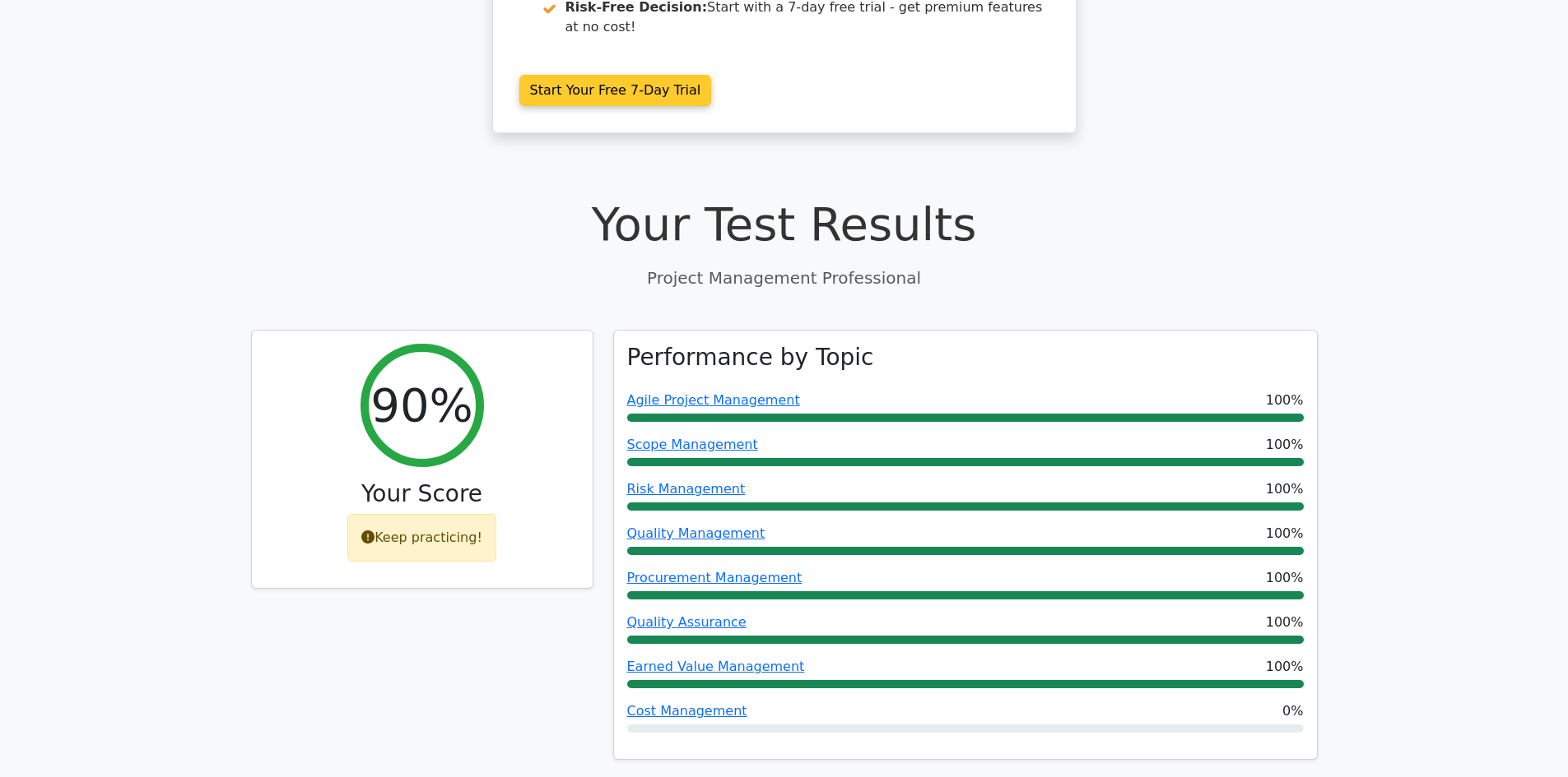
scroll to position [411, 0]
